Goal: Task Accomplishment & Management: Manage account settings

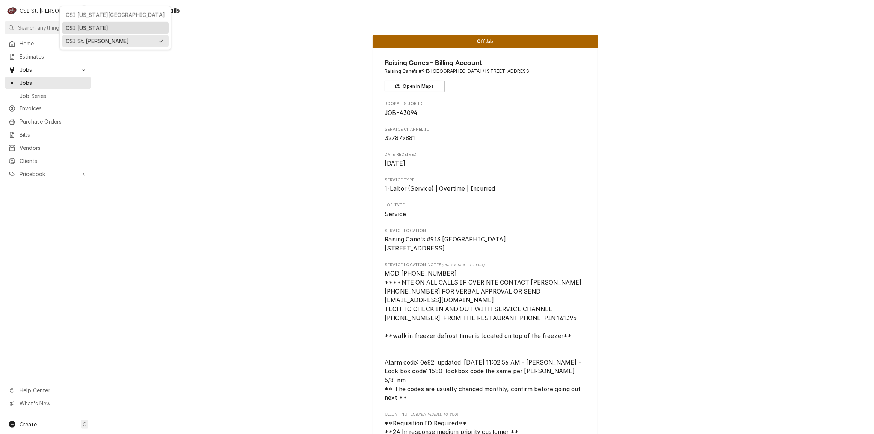
scroll to position [1495, 0]
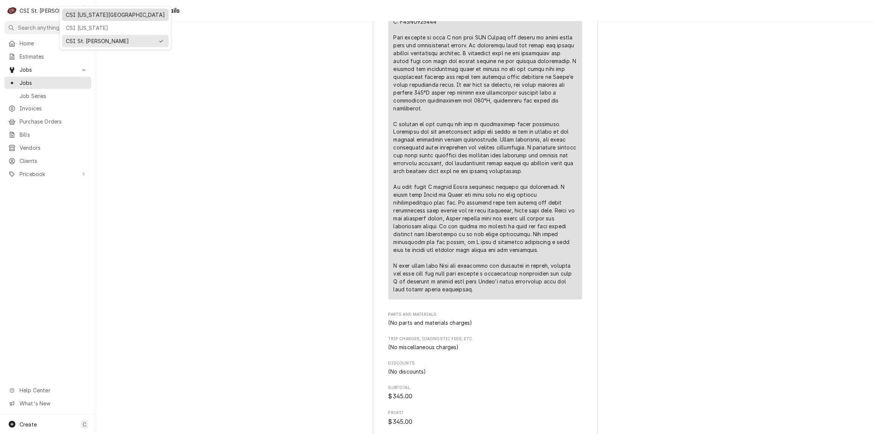
click at [92, 9] on div "CSI [US_STATE][GEOGRAPHIC_DATA]" at bounding box center [115, 15] width 107 height 12
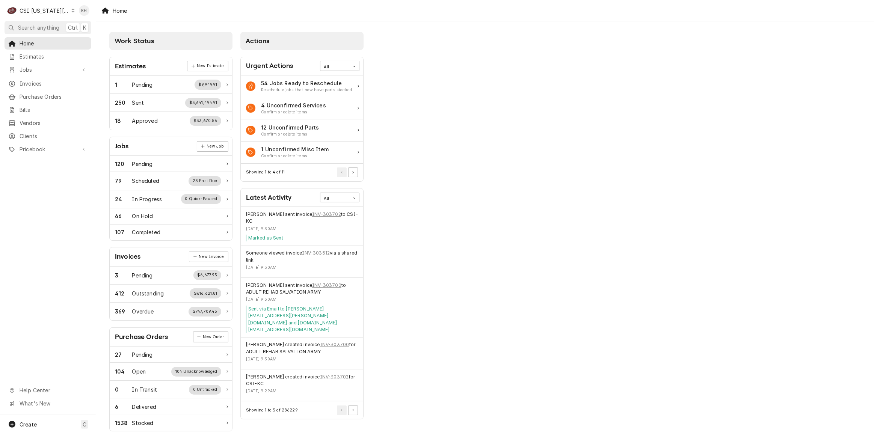
click at [38, 24] on span "Search anything" at bounding box center [38, 28] width 41 height 8
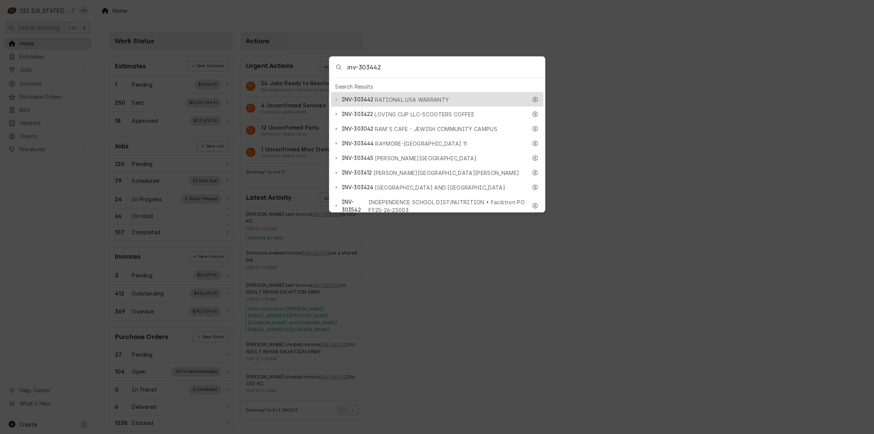
type input "inv-303442"
click at [411, 92] on div "INV-303442 RATIONAL USA WARRANTY" at bounding box center [437, 99] width 213 height 15
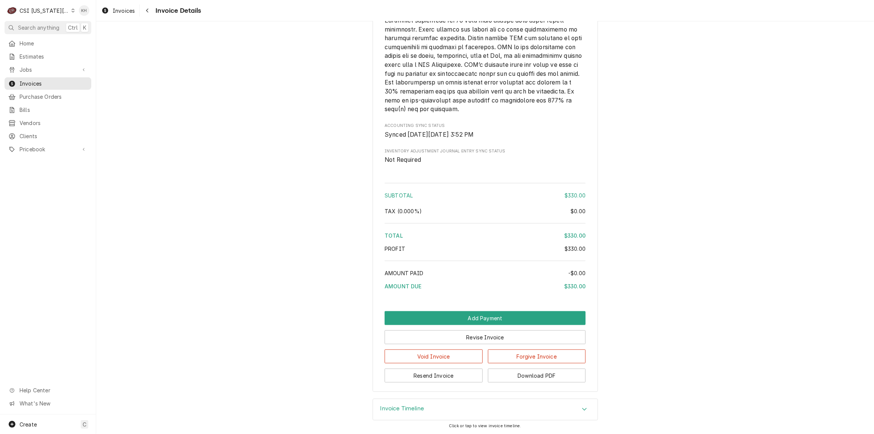
scroll to position [1002, 0]
click at [503, 339] on button "Revise Invoice" at bounding box center [485, 338] width 201 height 14
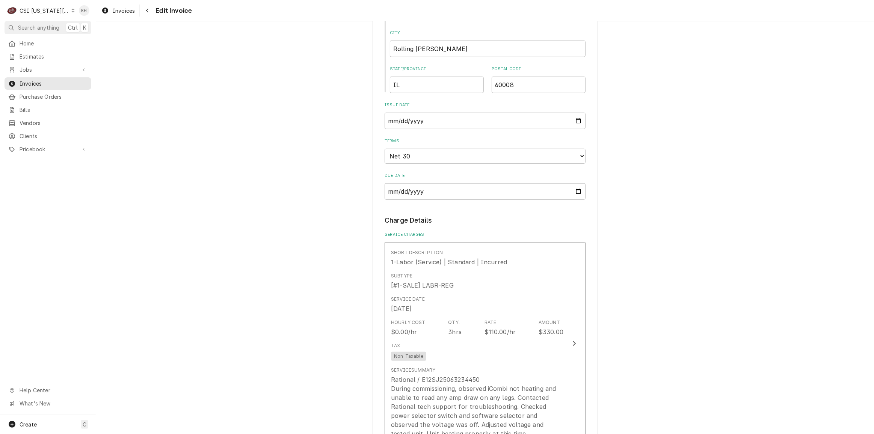
scroll to position [649, 0]
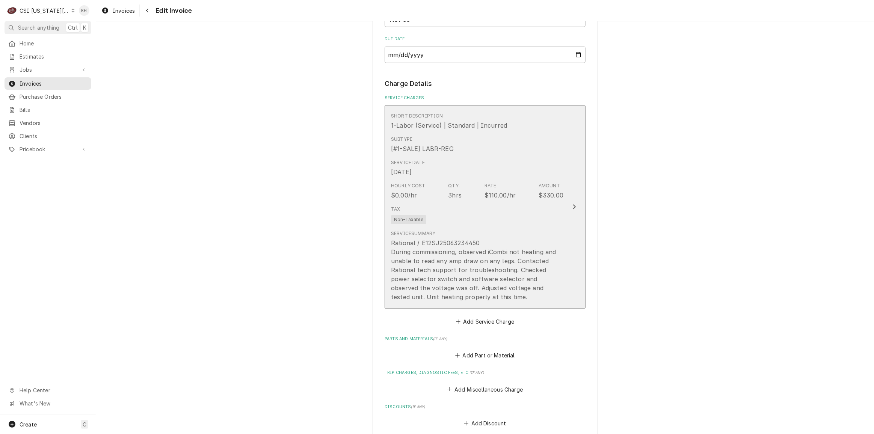
click at [570, 226] on button "Short Description 1-Labor (Service) | Standard | Incurred Subtype [#1-SALE] LAB…" at bounding box center [485, 207] width 201 height 203
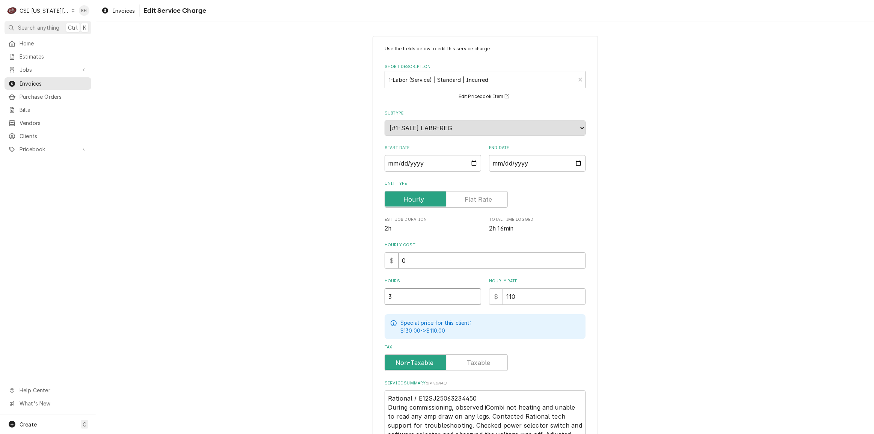
drag, startPoint x: 426, startPoint y: 299, endPoint x: 324, endPoint y: 297, distance: 102.2
click at [324, 297] on div "Use the fields below to edit this service charge Short Description 1-Labor (Ser…" at bounding box center [485, 273] width 778 height 488
type textarea "x"
type input "1"
type textarea "x"
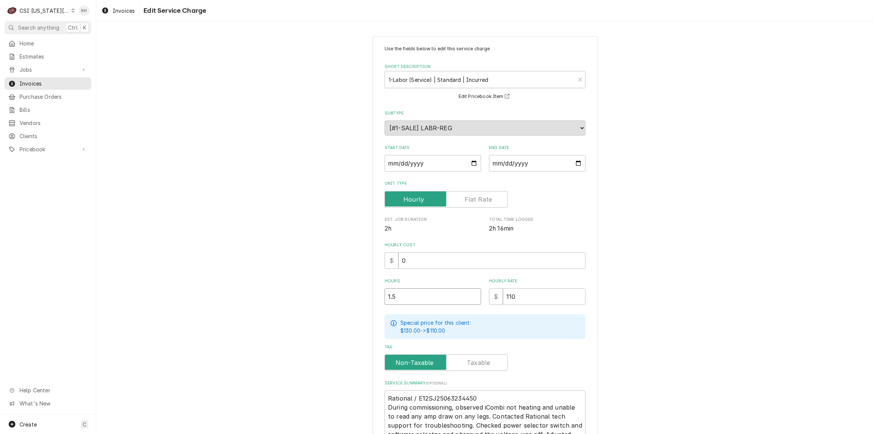
type input "1.5"
drag, startPoint x: 851, startPoint y: 279, endPoint x: 736, endPoint y: 249, distance: 119.2
click at [794, 268] on div "Use the fields below to edit this service charge Short Description 1-Labor (Ser…" at bounding box center [485, 273] width 778 height 488
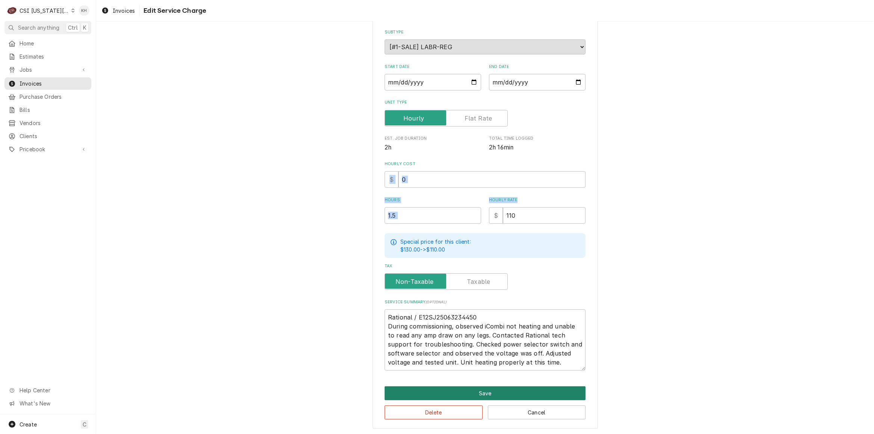
click at [491, 387] on button "Save" at bounding box center [485, 393] width 201 height 14
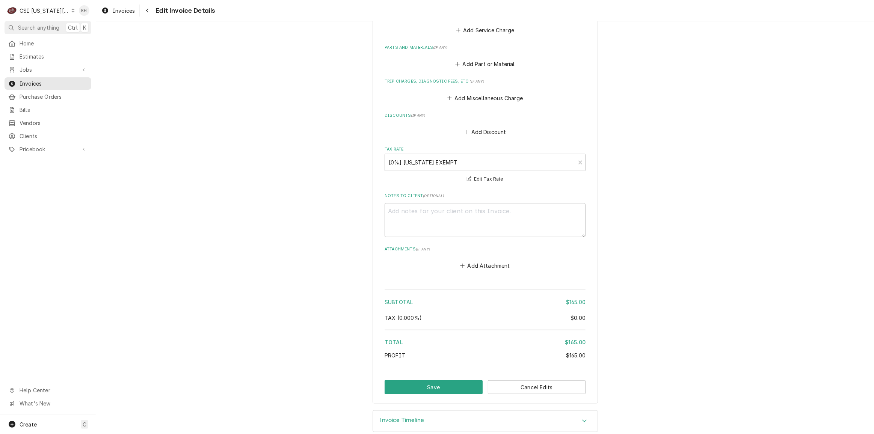
scroll to position [961, 0]
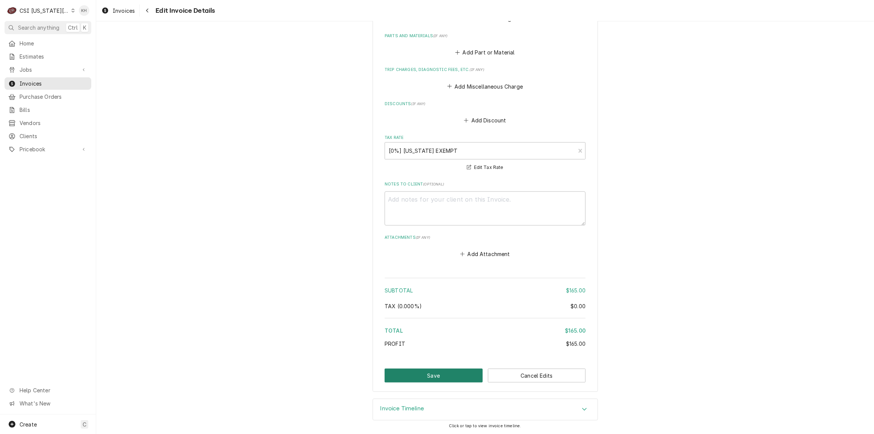
click at [443, 371] on button "Save" at bounding box center [434, 376] width 98 height 14
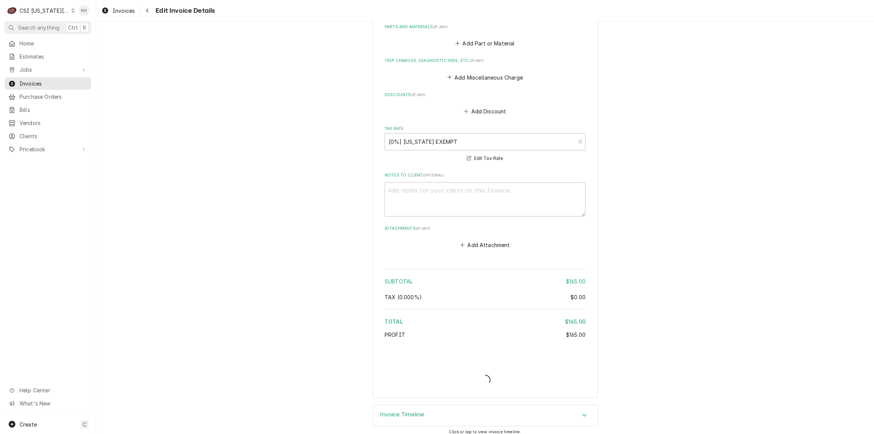
type textarea "x"
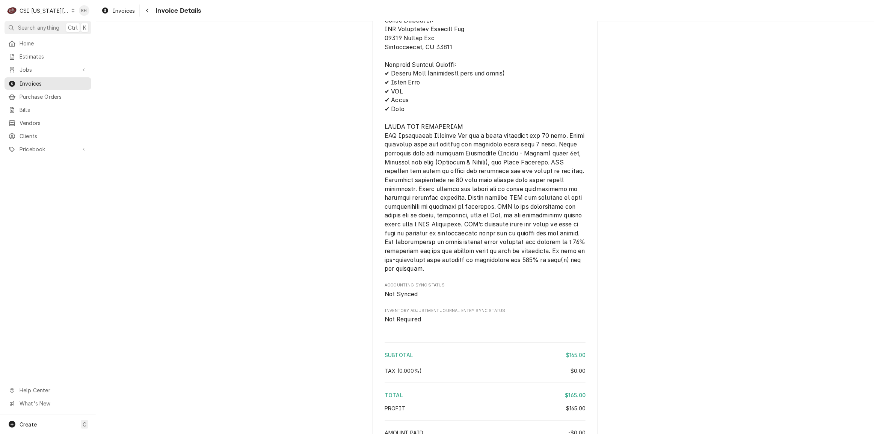
scroll to position [1002, 0]
